Goal: Obtain resource: Download file/media

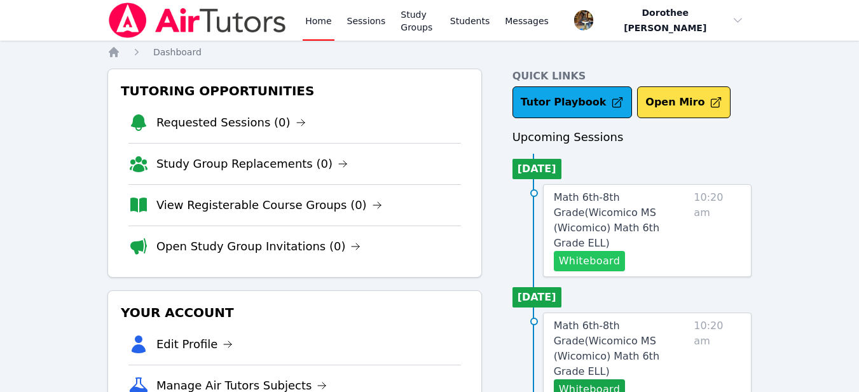
click at [590, 251] on button "Whiteboard" at bounding box center [590, 261] width 72 height 20
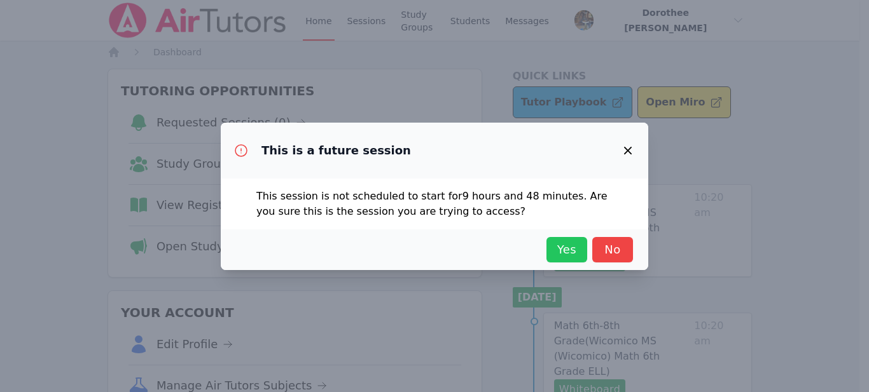
click at [562, 256] on span "Yes" at bounding box center [567, 250] width 28 height 18
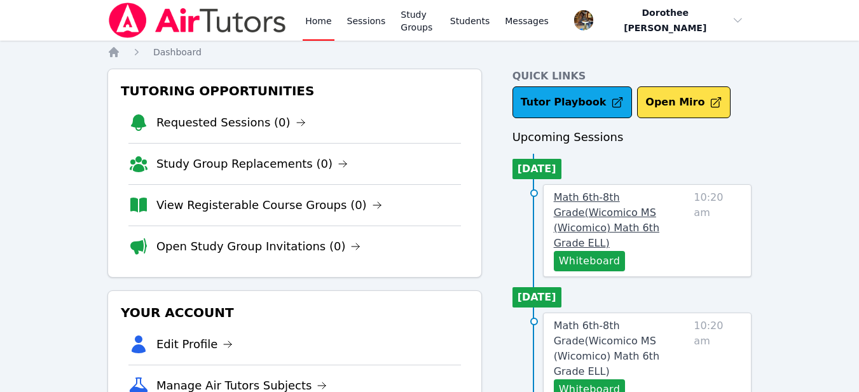
click at [612, 207] on span "Math 6th-8th Grade ( Wicomico MS (Wicomico) Math 6th Grade ELL )" at bounding box center [607, 220] width 106 height 58
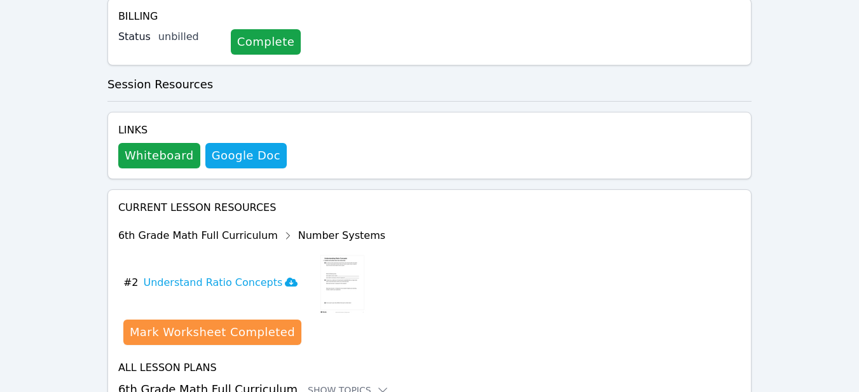
scroll to position [511, 0]
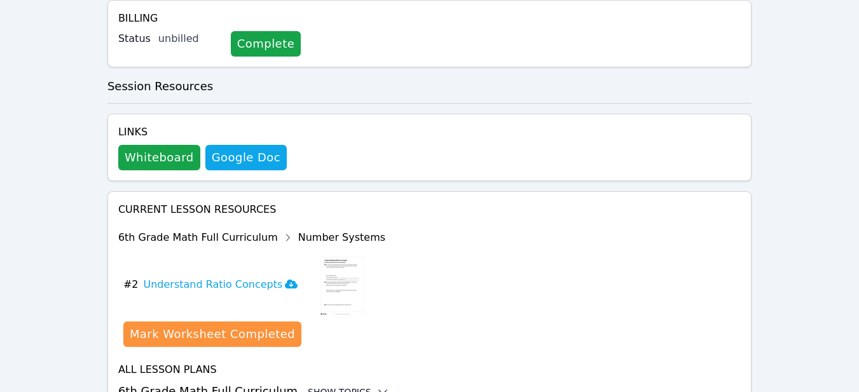
click at [333, 386] on div "Show Topics" at bounding box center [348, 392] width 81 height 13
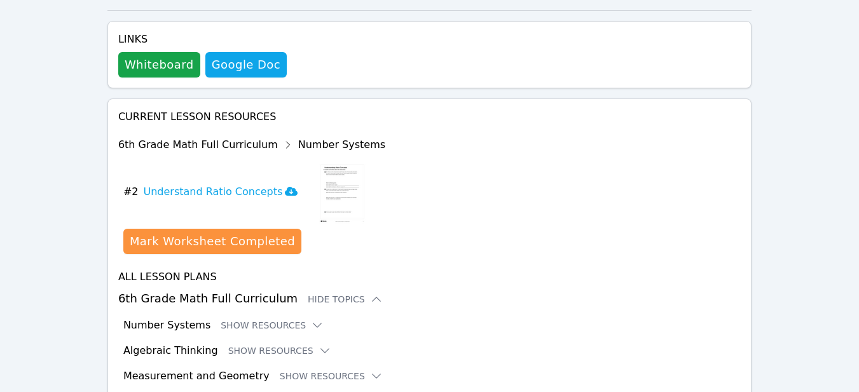
scroll to position [622, 0]
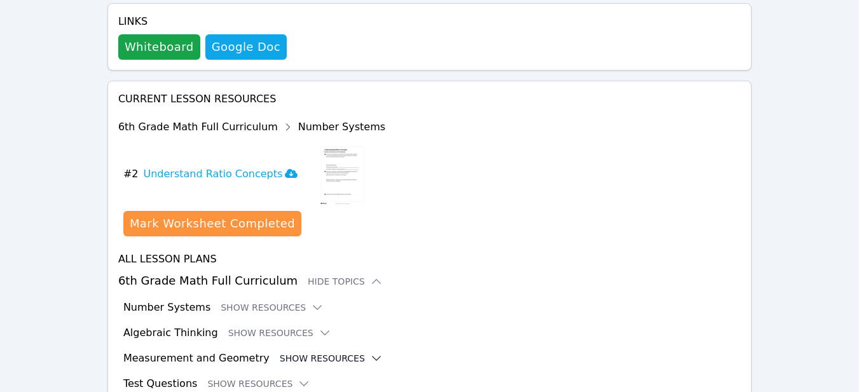
click at [322, 352] on button "Show Resources" at bounding box center [331, 358] width 103 height 13
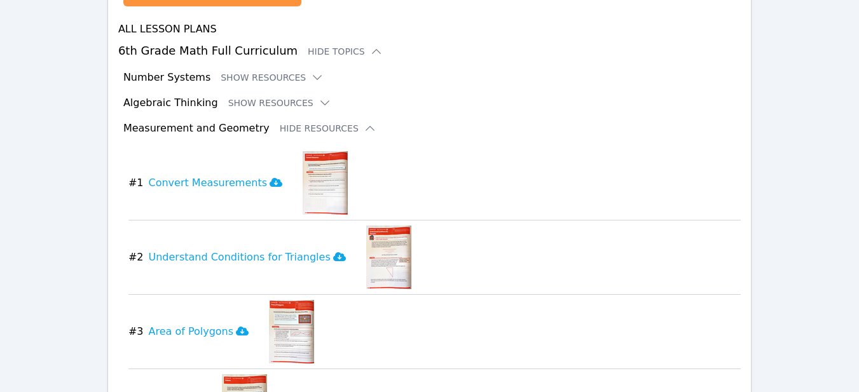
scroll to position [867, 0]
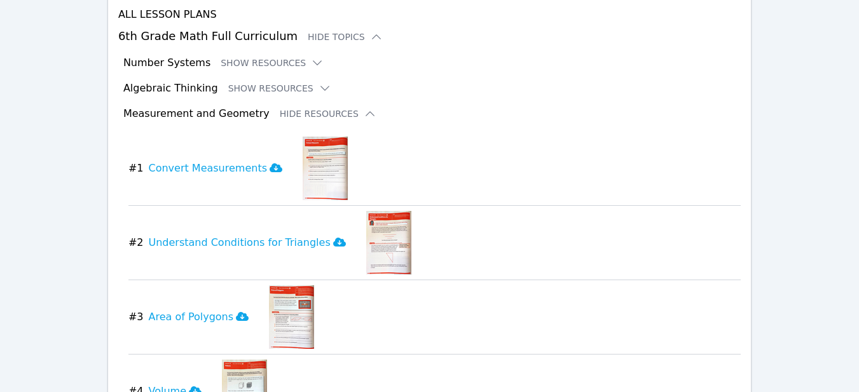
click at [271, 286] on img at bounding box center [291, 318] width 45 height 64
click at [236, 312] on icon at bounding box center [242, 316] width 13 height 9
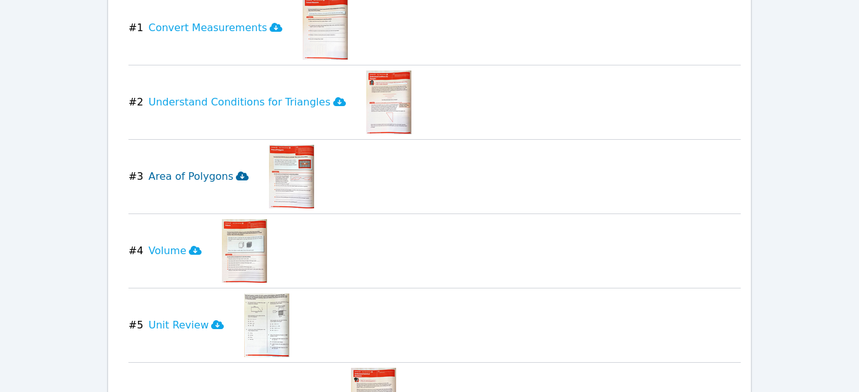
scroll to position [1039, 0]
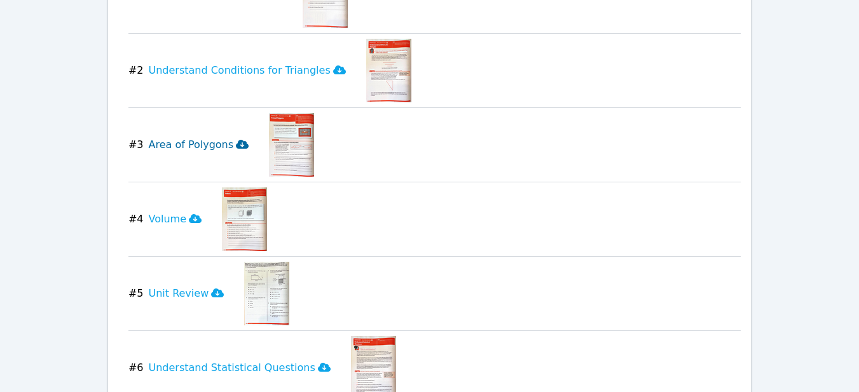
click at [284, 113] on img at bounding box center [291, 145] width 45 height 64
click at [208, 137] on h3 "Area of Polygons" at bounding box center [198, 144] width 100 height 15
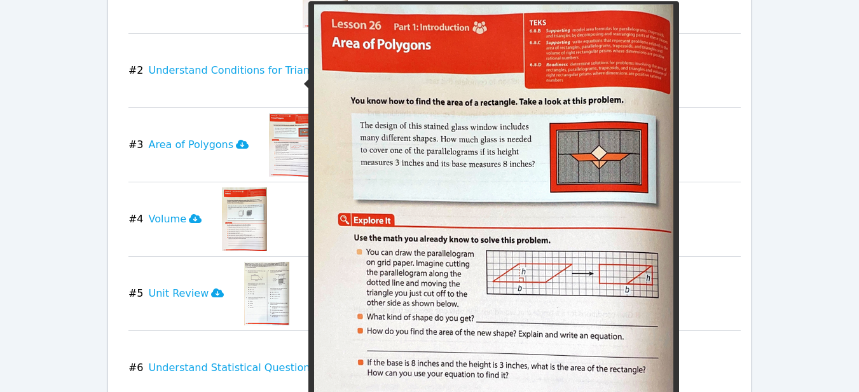
click at [272, 113] on img at bounding box center [291, 145] width 45 height 64
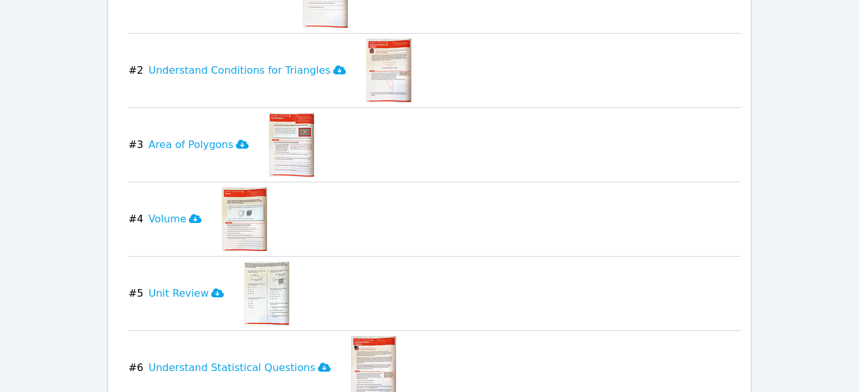
click at [272, 113] on img at bounding box center [291, 145] width 45 height 64
click at [236, 140] on icon at bounding box center [242, 144] width 13 height 9
click at [294, 113] on img at bounding box center [291, 145] width 45 height 64
click at [277, 113] on img at bounding box center [291, 145] width 45 height 64
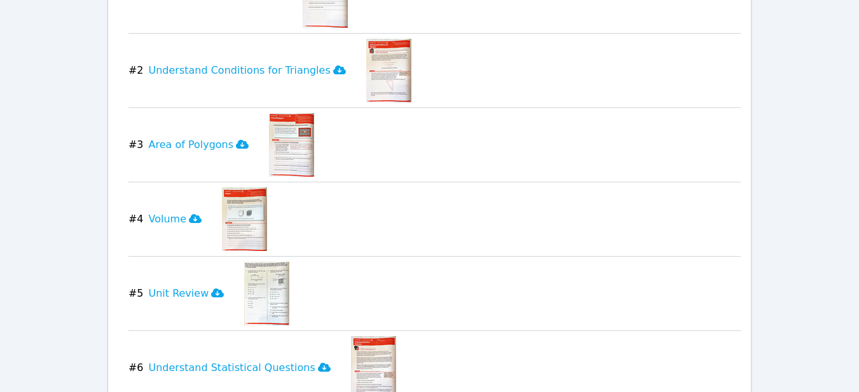
click at [277, 113] on img at bounding box center [291, 145] width 45 height 64
click at [188, 137] on h3 "Area of Polygons" at bounding box center [198, 144] width 100 height 15
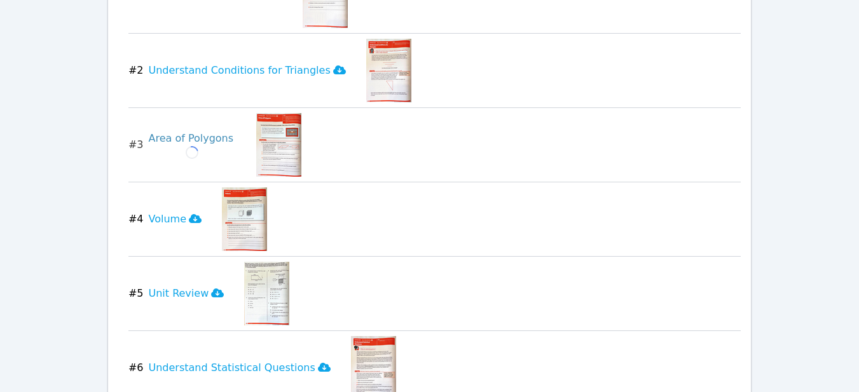
click at [188, 131] on h3 "Area of Polygons Loading..." at bounding box center [192, 145] width 88 height 28
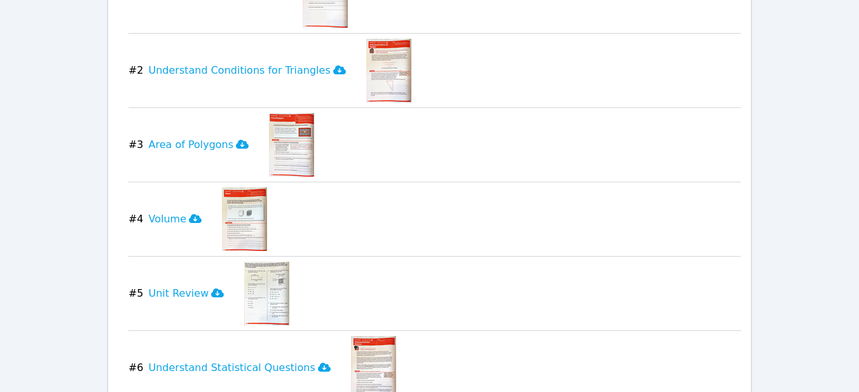
click at [236, 139] on icon at bounding box center [242, 144] width 13 height 10
